Goal: Find specific fact: Find specific fact

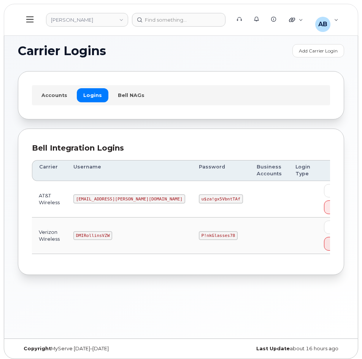
click at [114, 196] on code "[EMAIL_ADDRESS][PERSON_NAME][DOMAIN_NAME]" at bounding box center [129, 198] width 112 height 9
copy code "[EMAIL_ADDRESS][PERSON_NAME][DOMAIN_NAME]"
click at [199, 199] on code "u$za!gx5VbntTAf" at bounding box center [221, 198] width 44 height 9
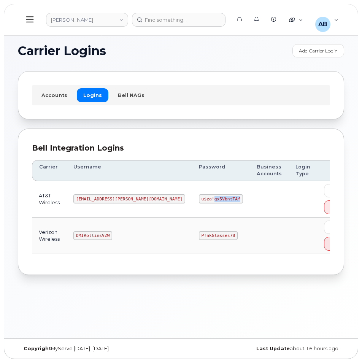
click at [199, 199] on code "u$za!gx5VbntTAf" at bounding box center [221, 198] width 44 height 9
copy code "u$za!gx5VbntTAf"
